Goal: Navigation & Orientation: Find specific page/section

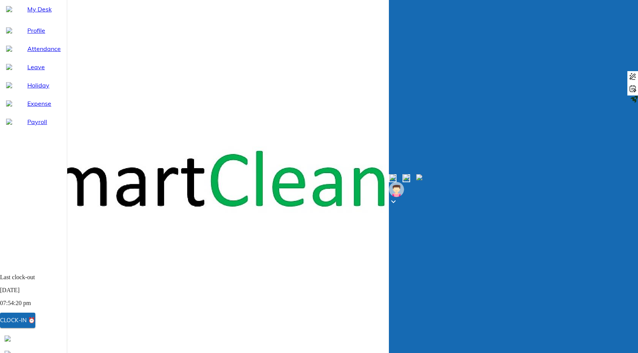
click at [27, 14] on span "My Desk" at bounding box center [43, 9] width 33 height 9
click at [30, 35] on span "Profile" at bounding box center [43, 30] width 33 height 9
